Goal: Transaction & Acquisition: Purchase product/service

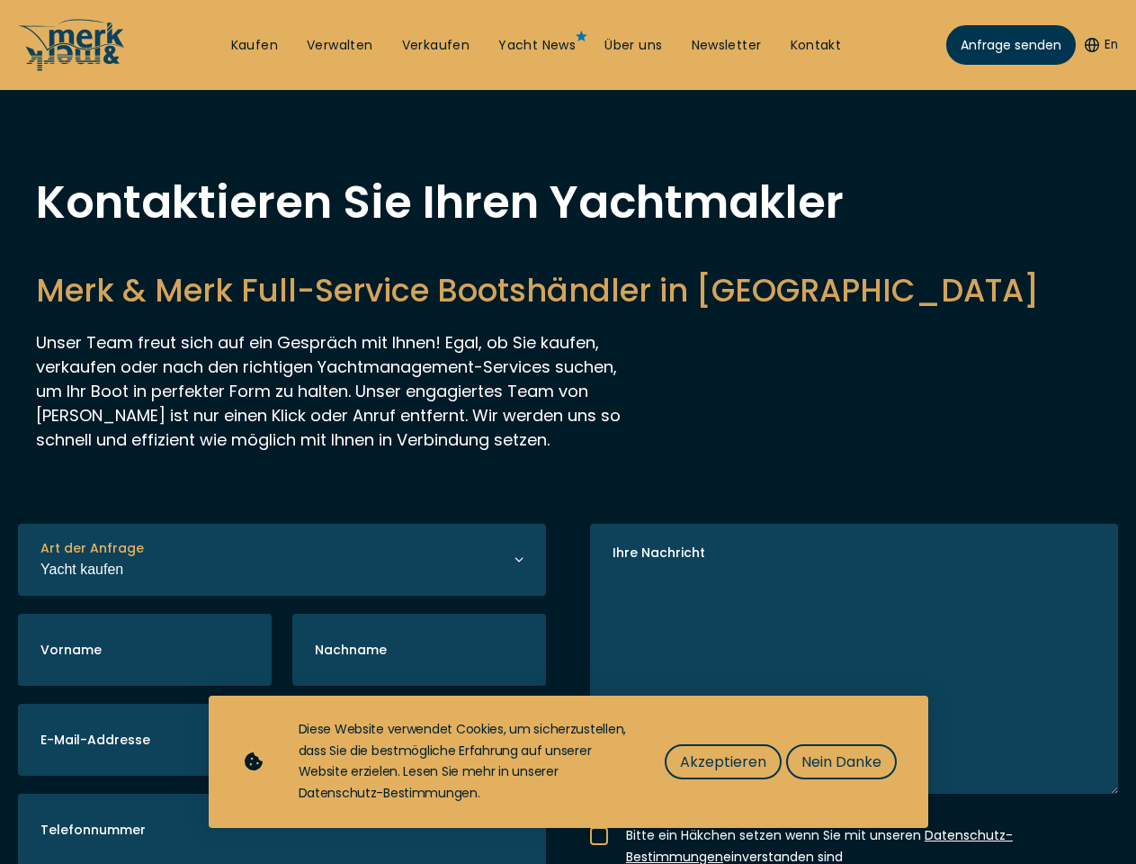
select select "buy"
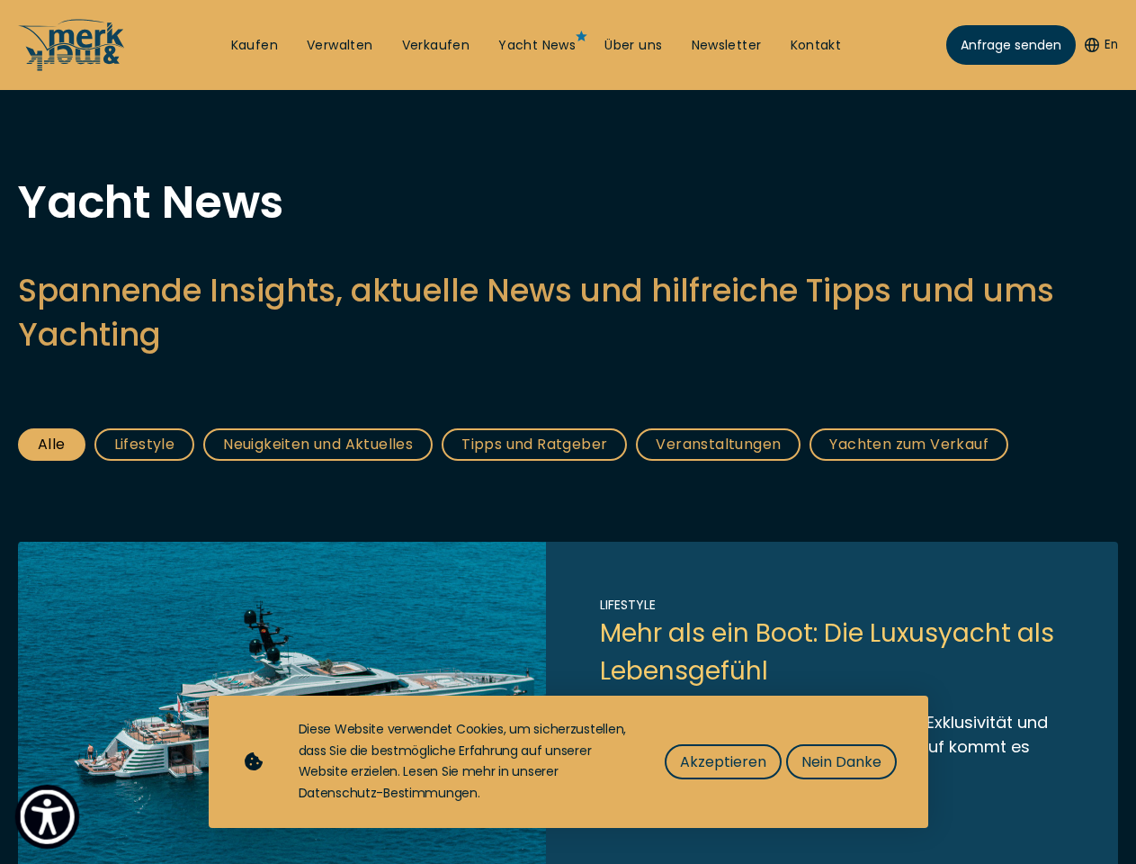
click at [47, 816] on img "Show Accessibility Preferences" at bounding box center [47, 816] width 55 height 55
click at [1098, 45] on button "En" at bounding box center [1101, 45] width 33 height 18
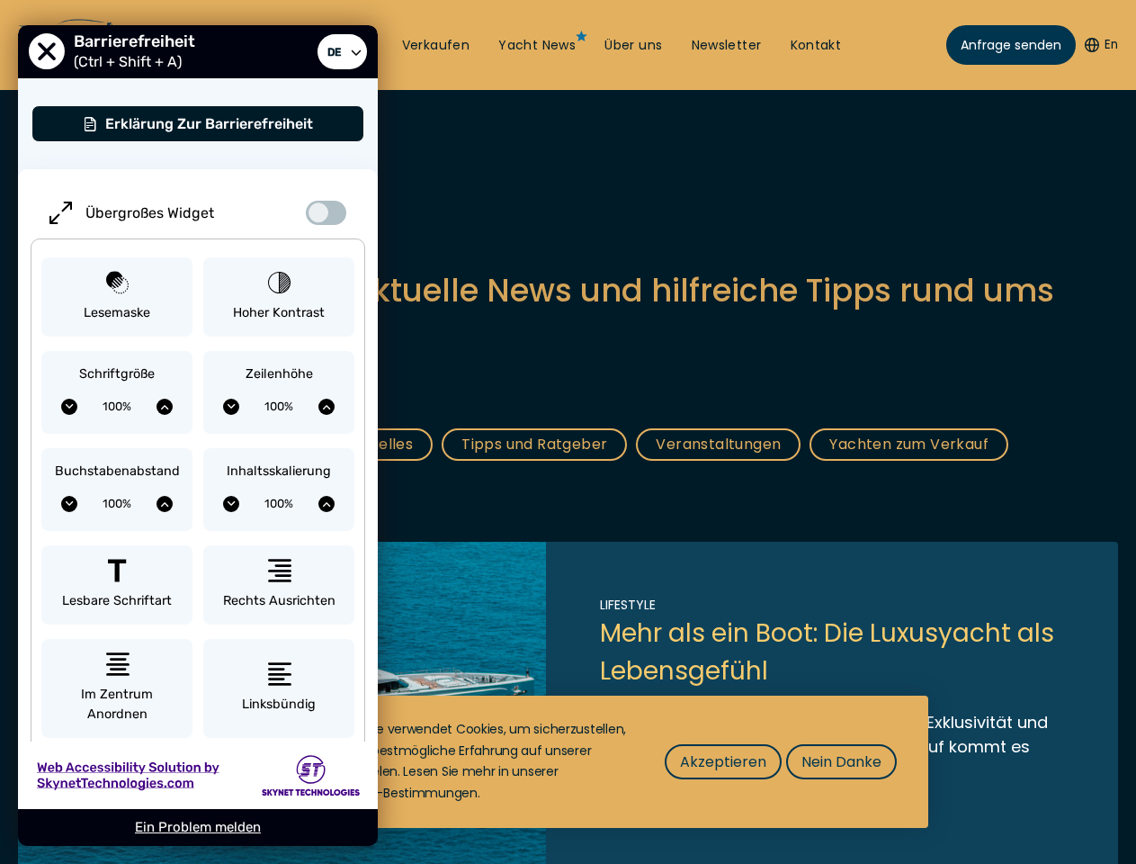
click at [568, 356] on h2 "Spannende Insights, aktuelle News und hilfreiche Tipps rund ums Yachting" at bounding box center [568, 312] width 1100 height 88
click at [722, 761] on span "Akzeptieren" at bounding box center [723, 761] width 86 height 22
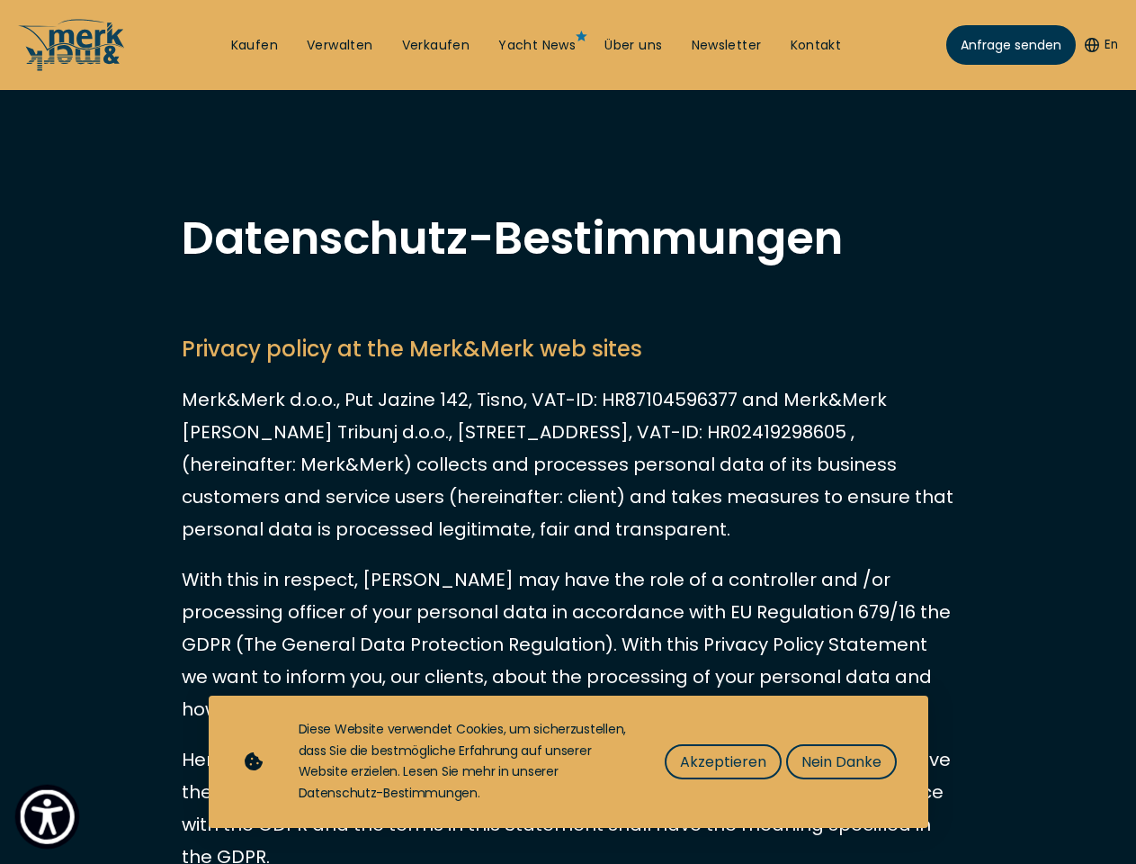
click at [47, 816] on img "Show Accessibility Preferences" at bounding box center [47, 816] width 55 height 55
click at [1098, 45] on button "En" at bounding box center [1101, 45] width 33 height 18
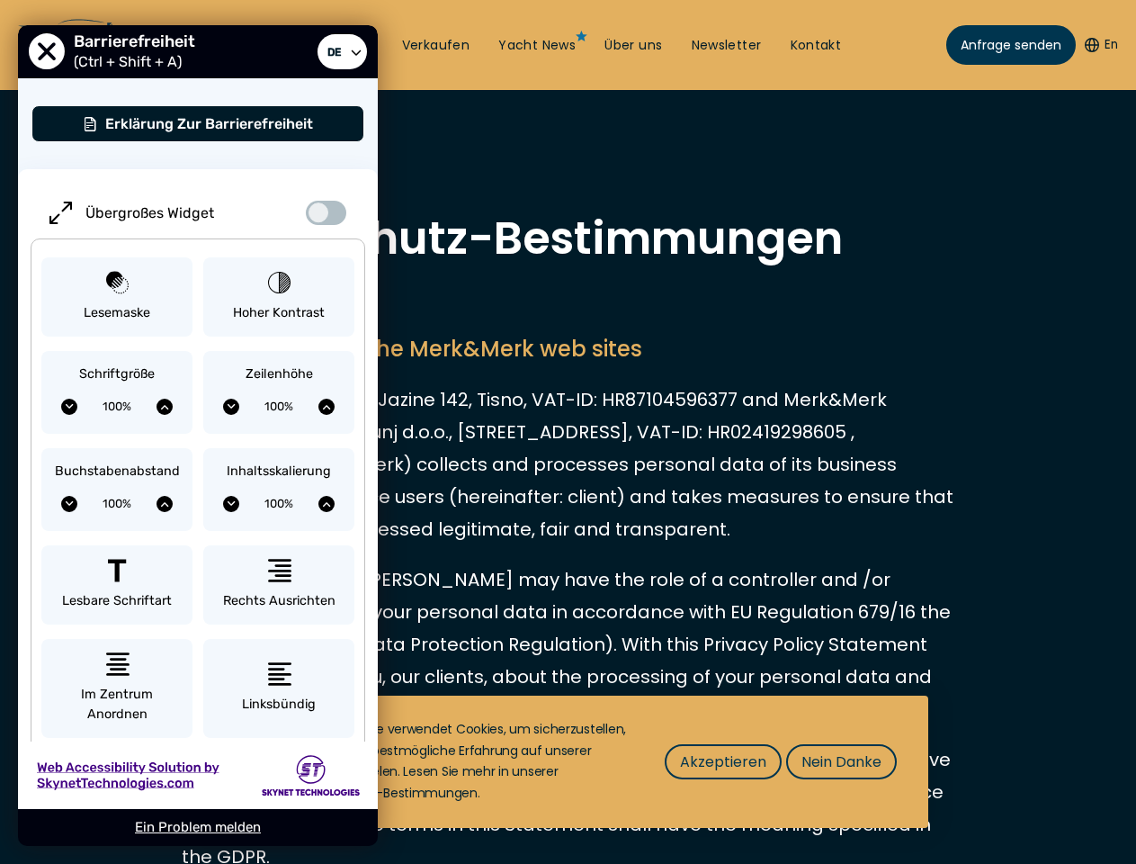
click at [722, 761] on span "Akzeptieren" at bounding box center [723, 761] width 86 height 22
